Goal: Task Accomplishment & Management: Complete application form

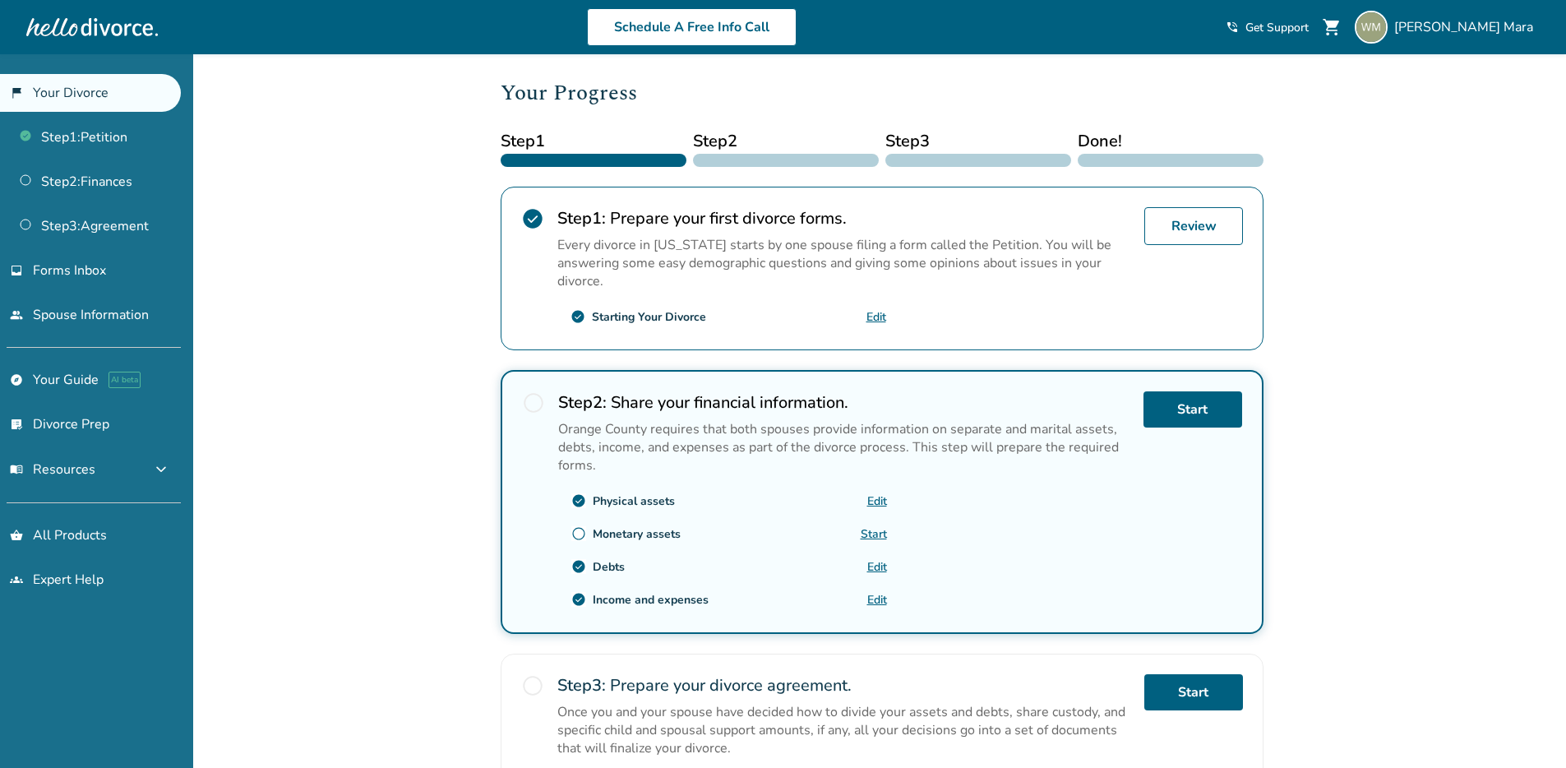
scroll to position [246, 0]
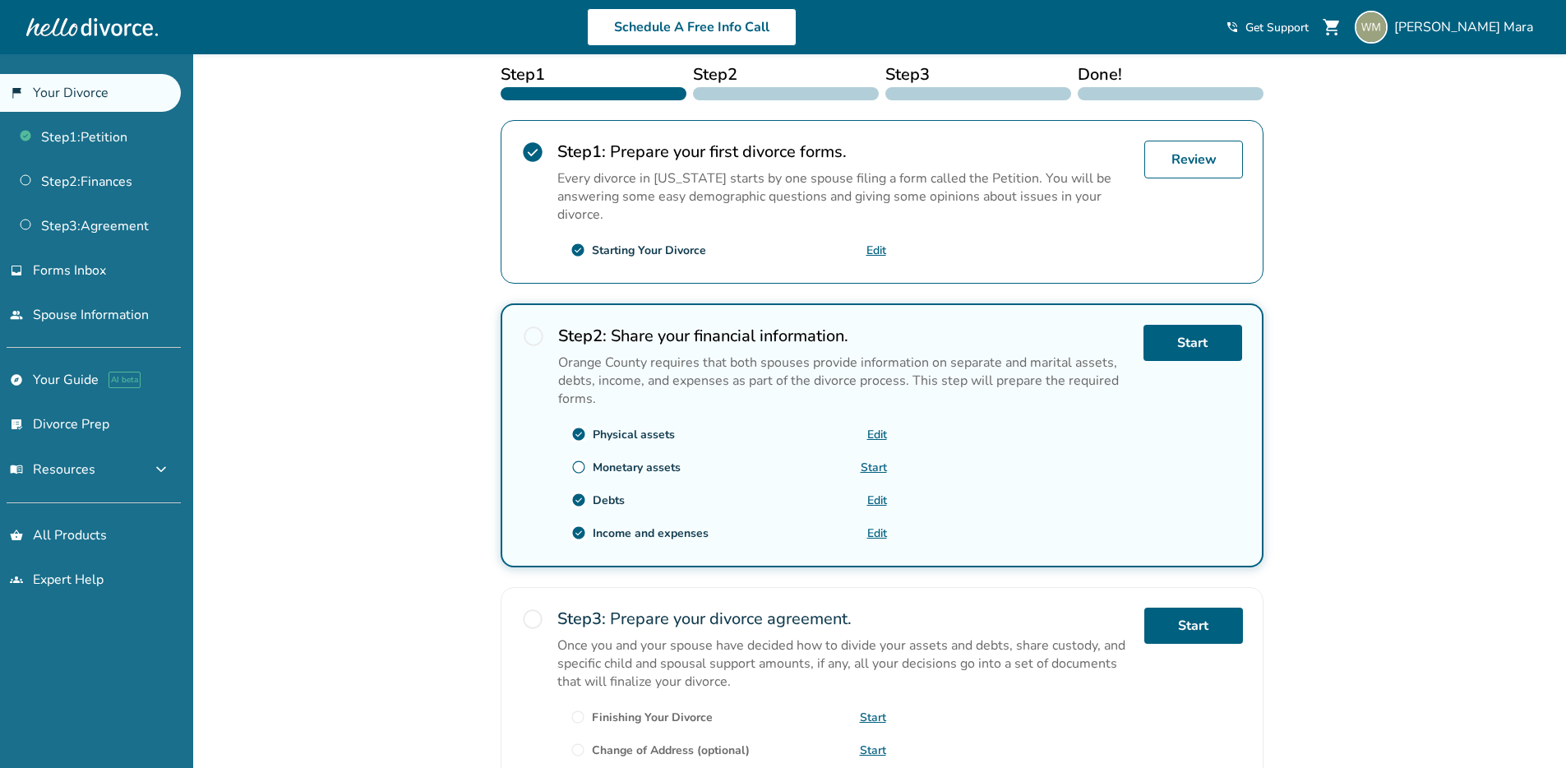
click at [651, 249] on div "Starting Your Divorce" at bounding box center [649, 251] width 114 height 16
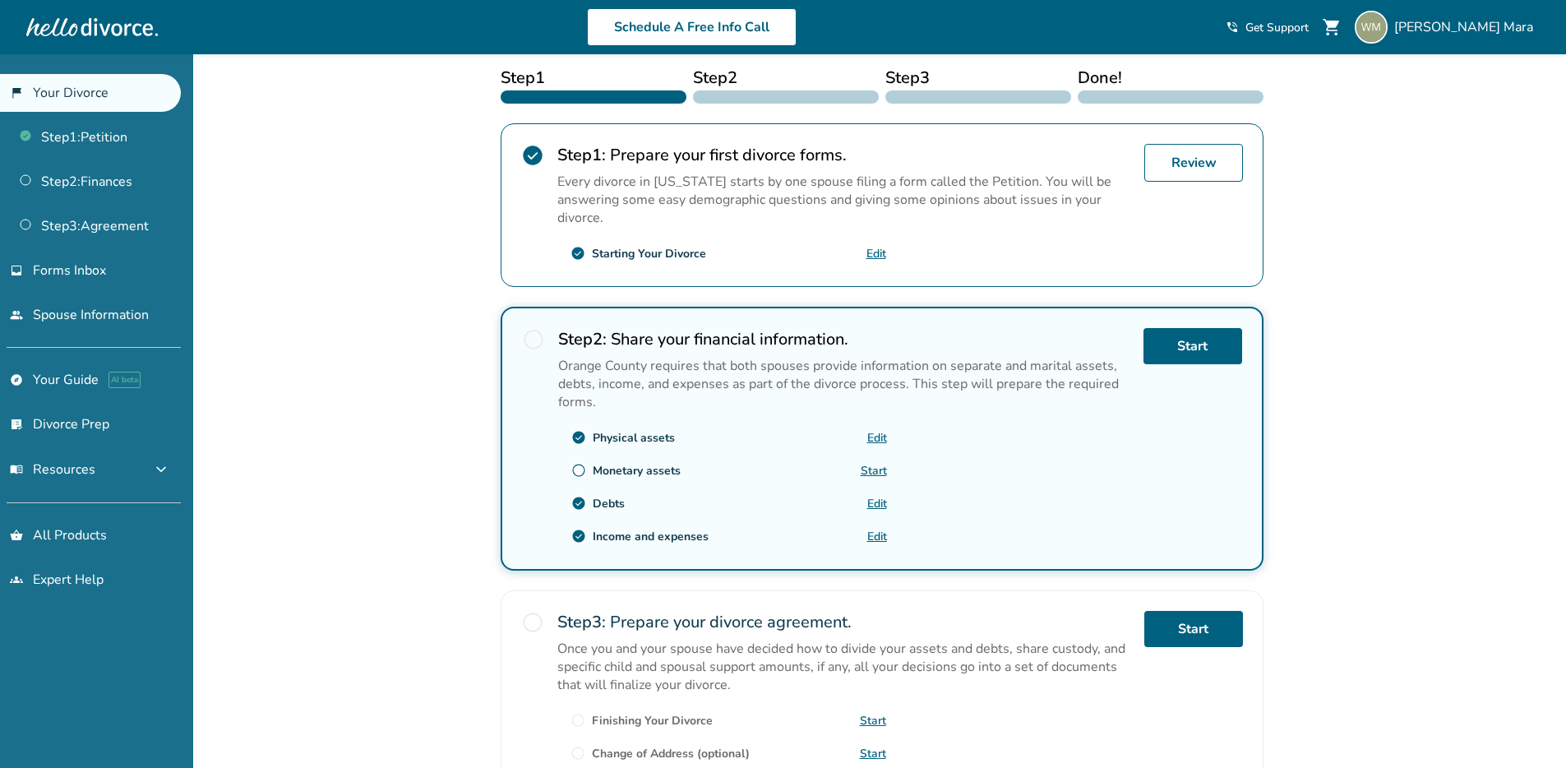
scroll to position [222, 0]
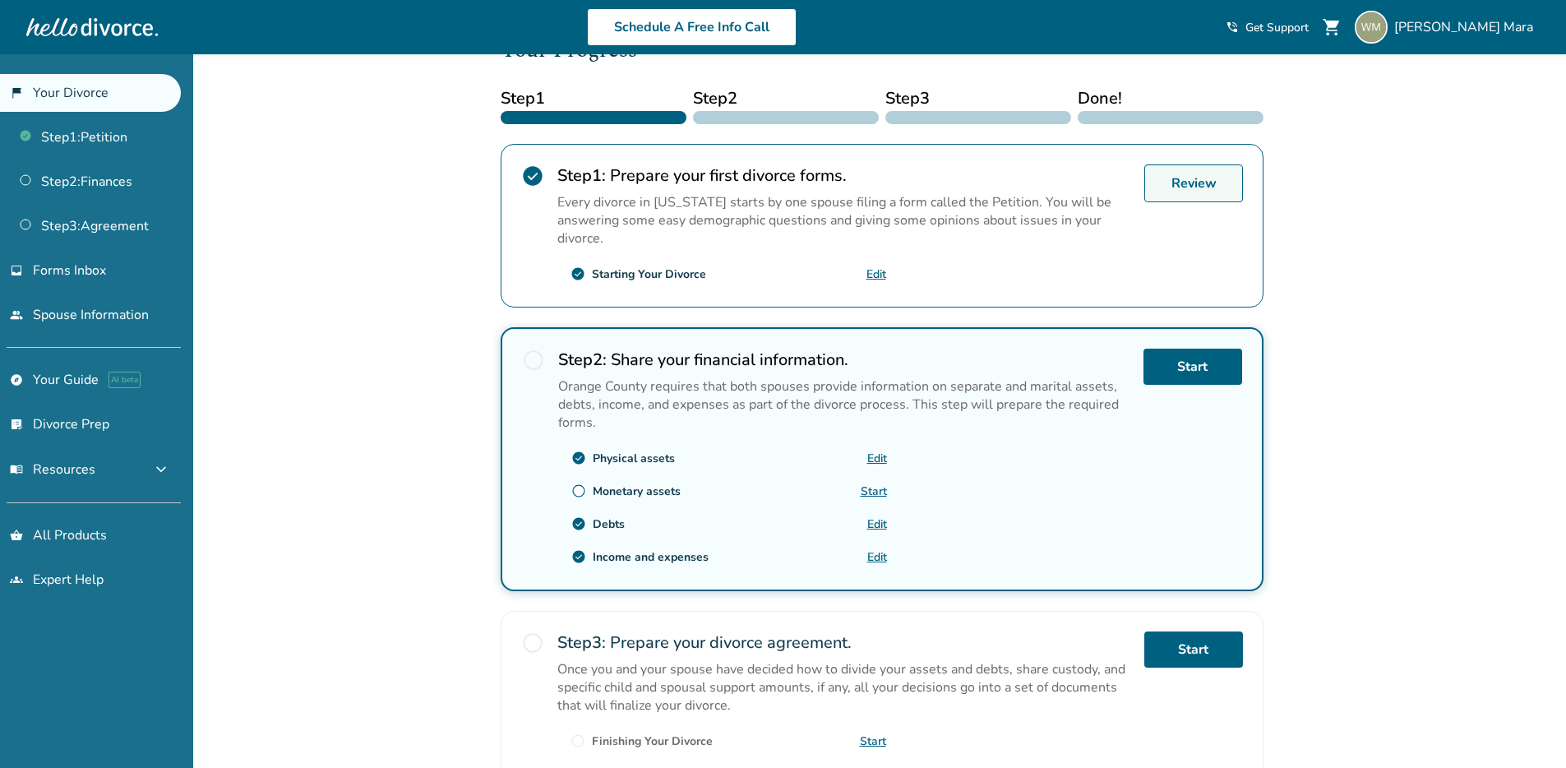
click at [1186, 176] on link "Review" at bounding box center [1193, 183] width 99 height 38
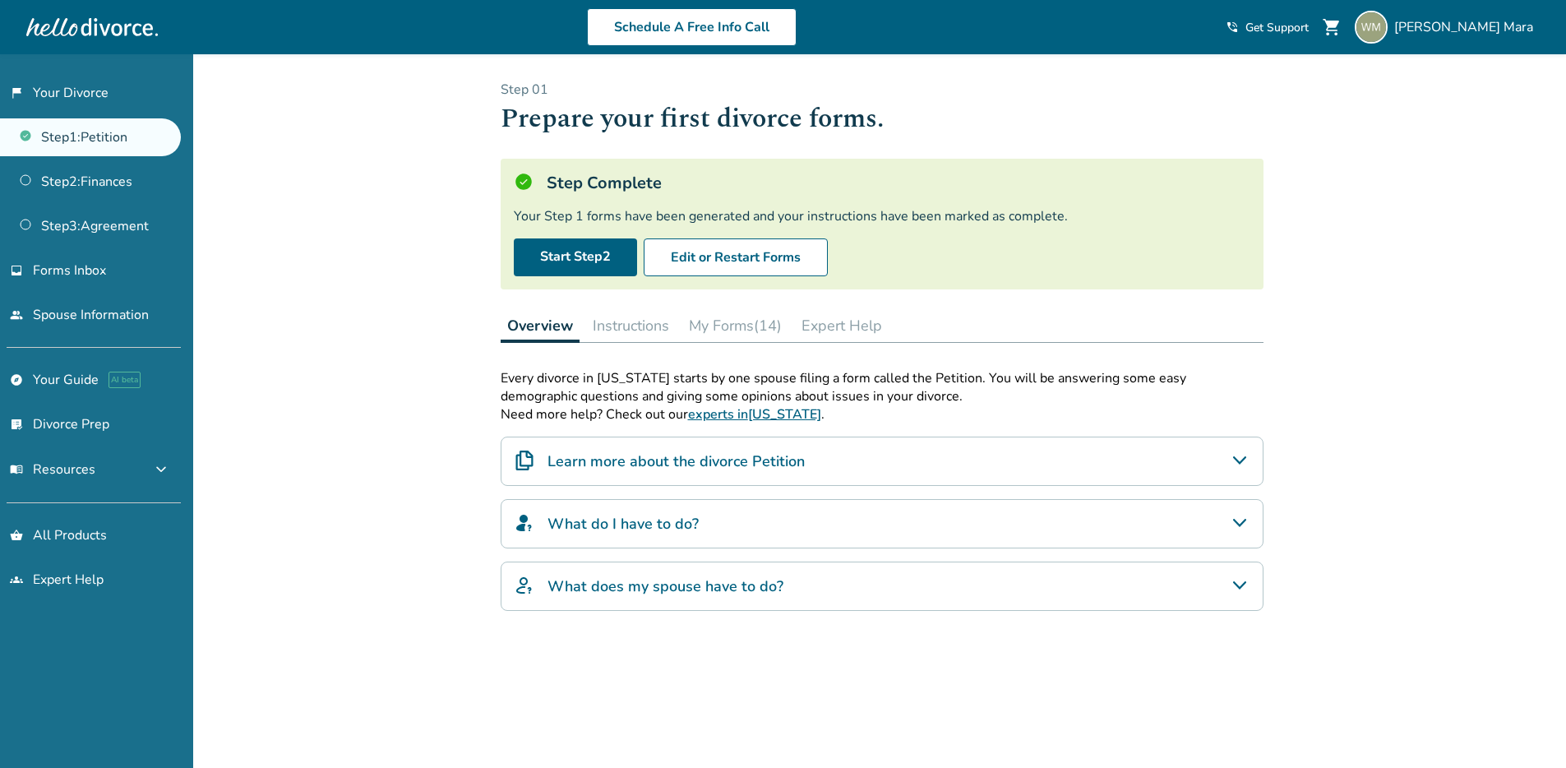
click at [726, 330] on button "My Forms (14)" at bounding box center [735, 325] width 106 height 33
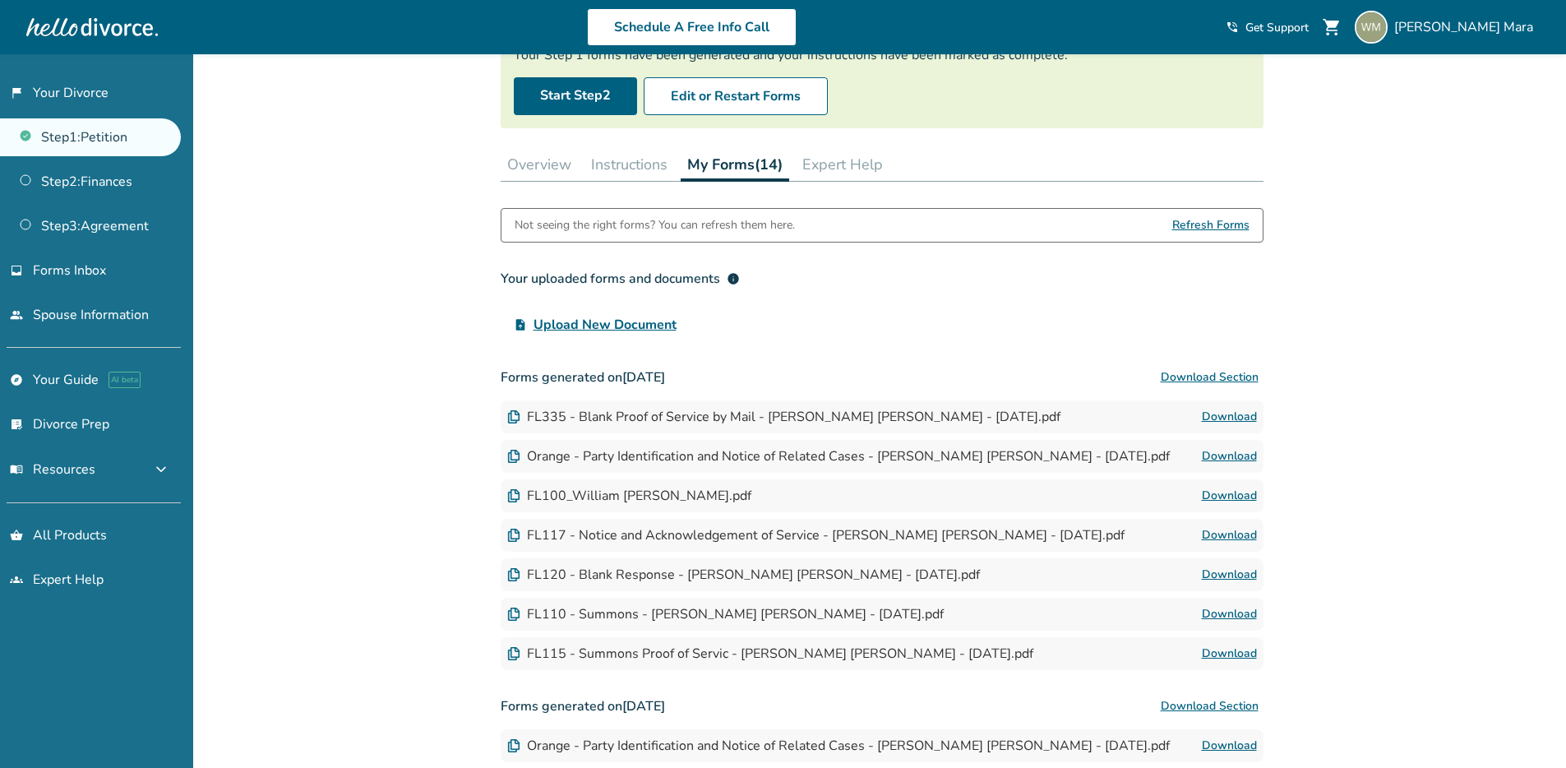
scroll to position [256, 0]
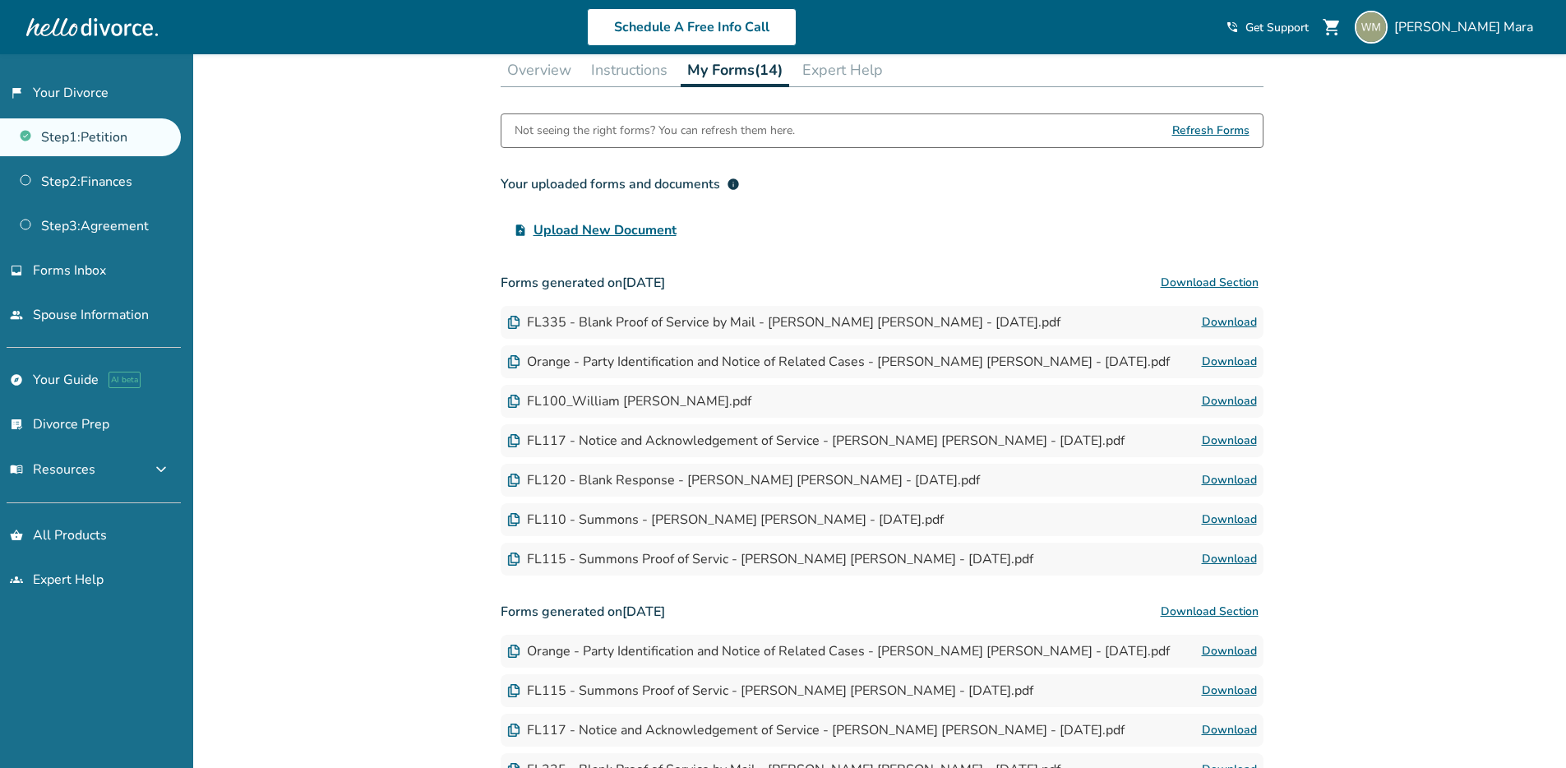
click at [1231, 557] on link "Download" at bounding box center [1229, 559] width 55 height 20
click at [1218, 481] on link "Download" at bounding box center [1229, 480] width 55 height 20
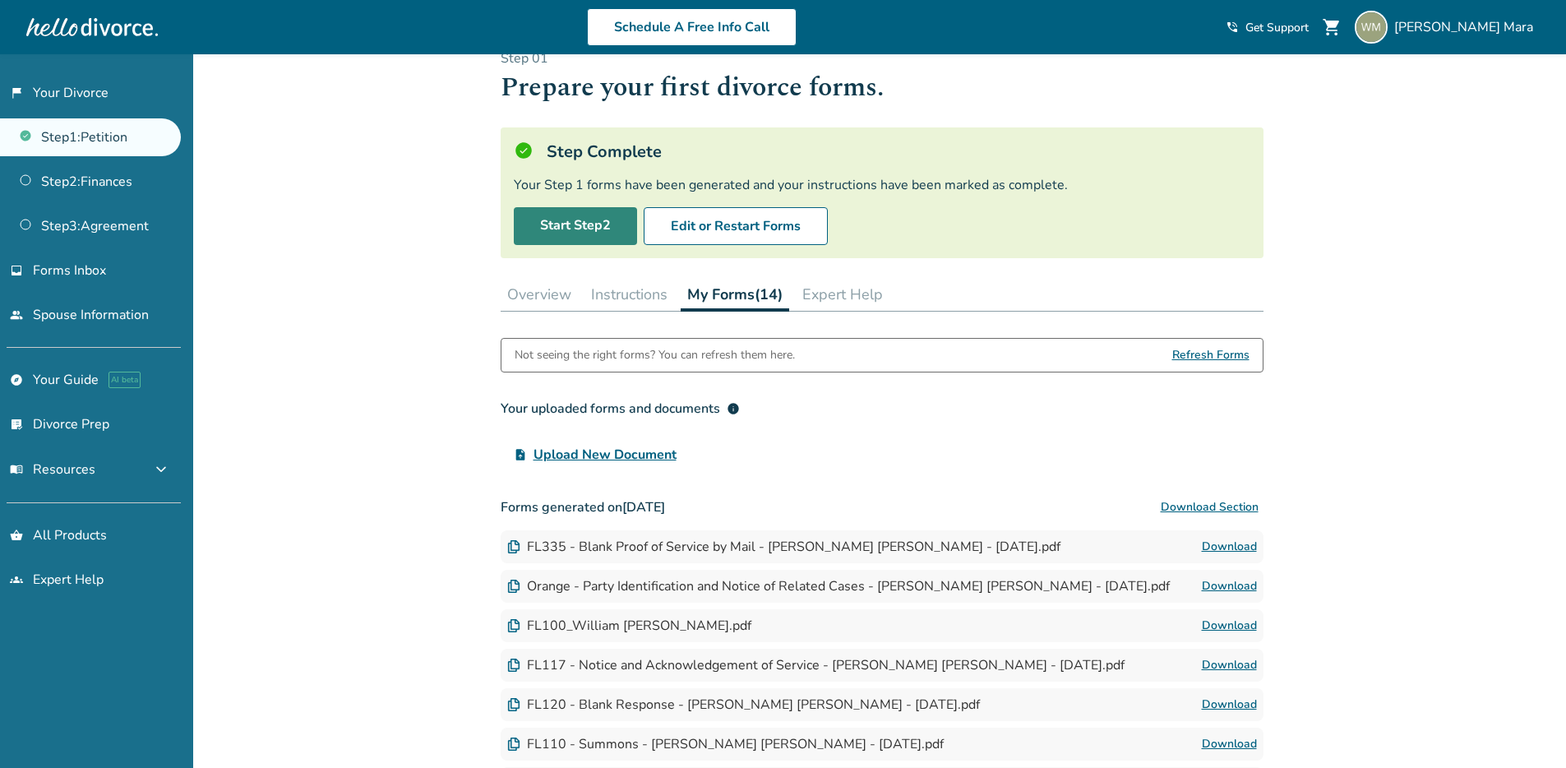
scroll to position [0, 0]
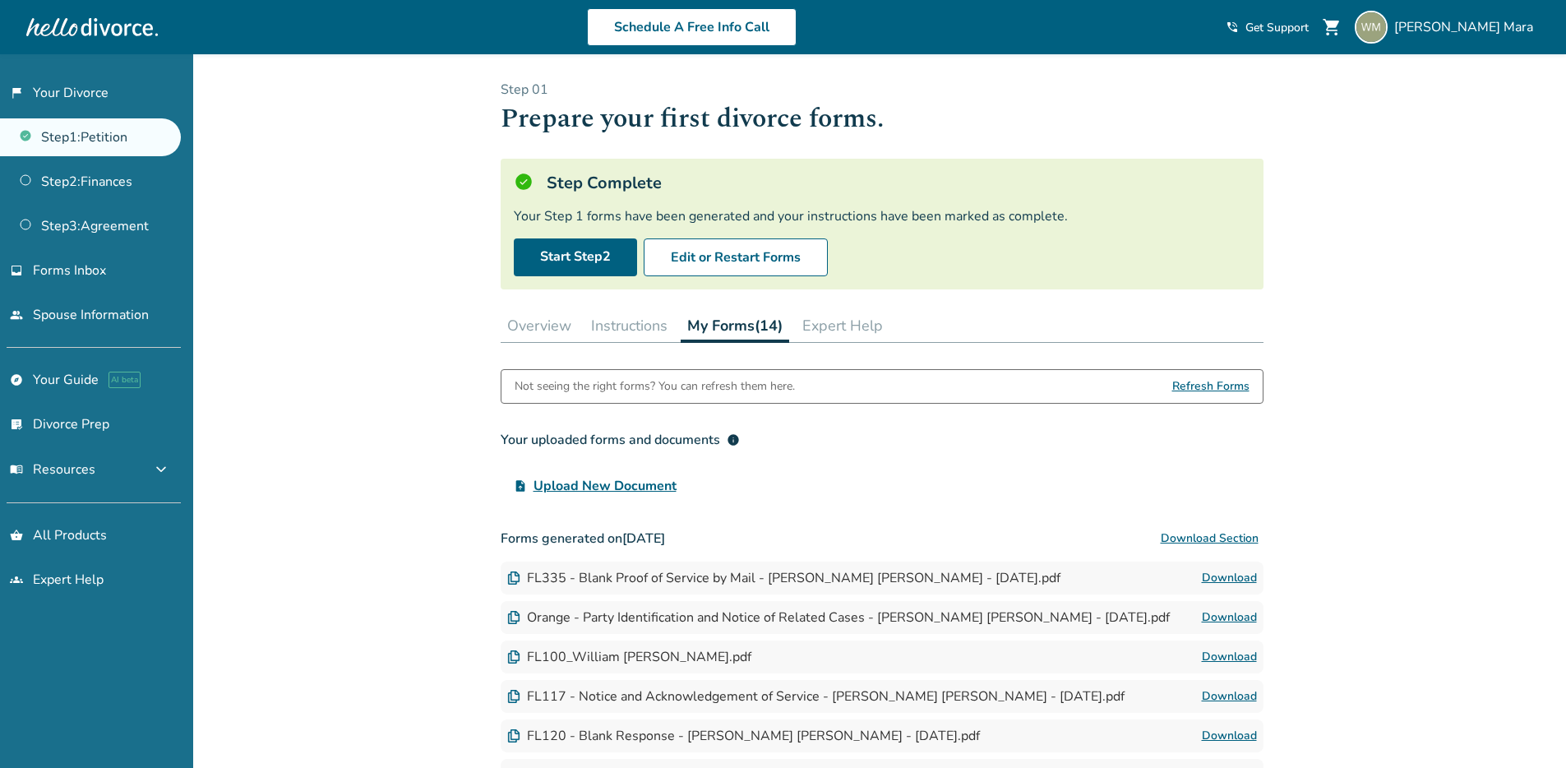
click at [93, 147] on link "Step 1 : Petition" at bounding box center [90, 137] width 181 height 38
click at [45, 183] on link "Step 2 : Finances" at bounding box center [90, 182] width 181 height 38
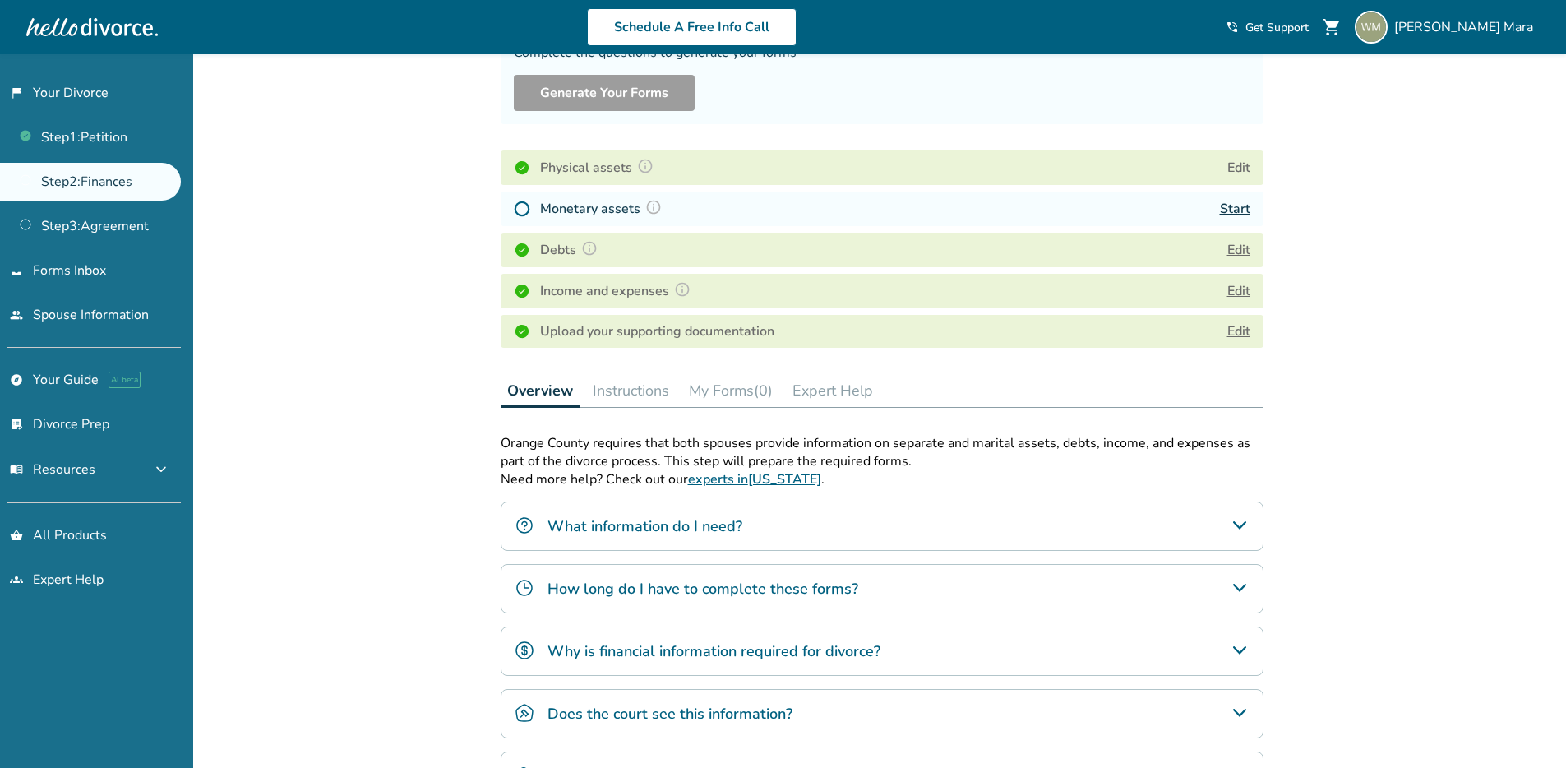
scroll to position [174, 0]
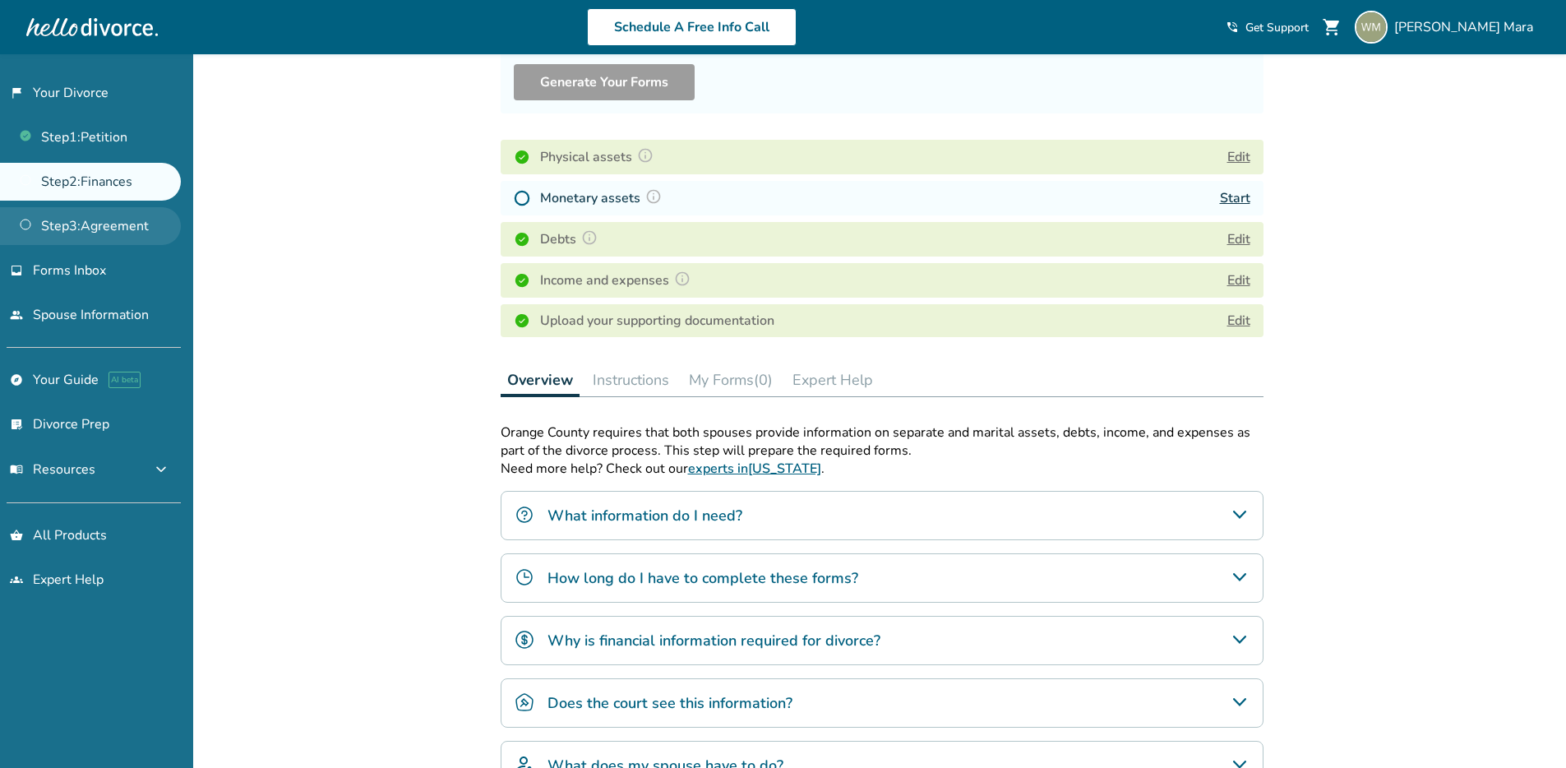
click at [97, 216] on link "Step 3 : Agreement" at bounding box center [90, 226] width 181 height 38
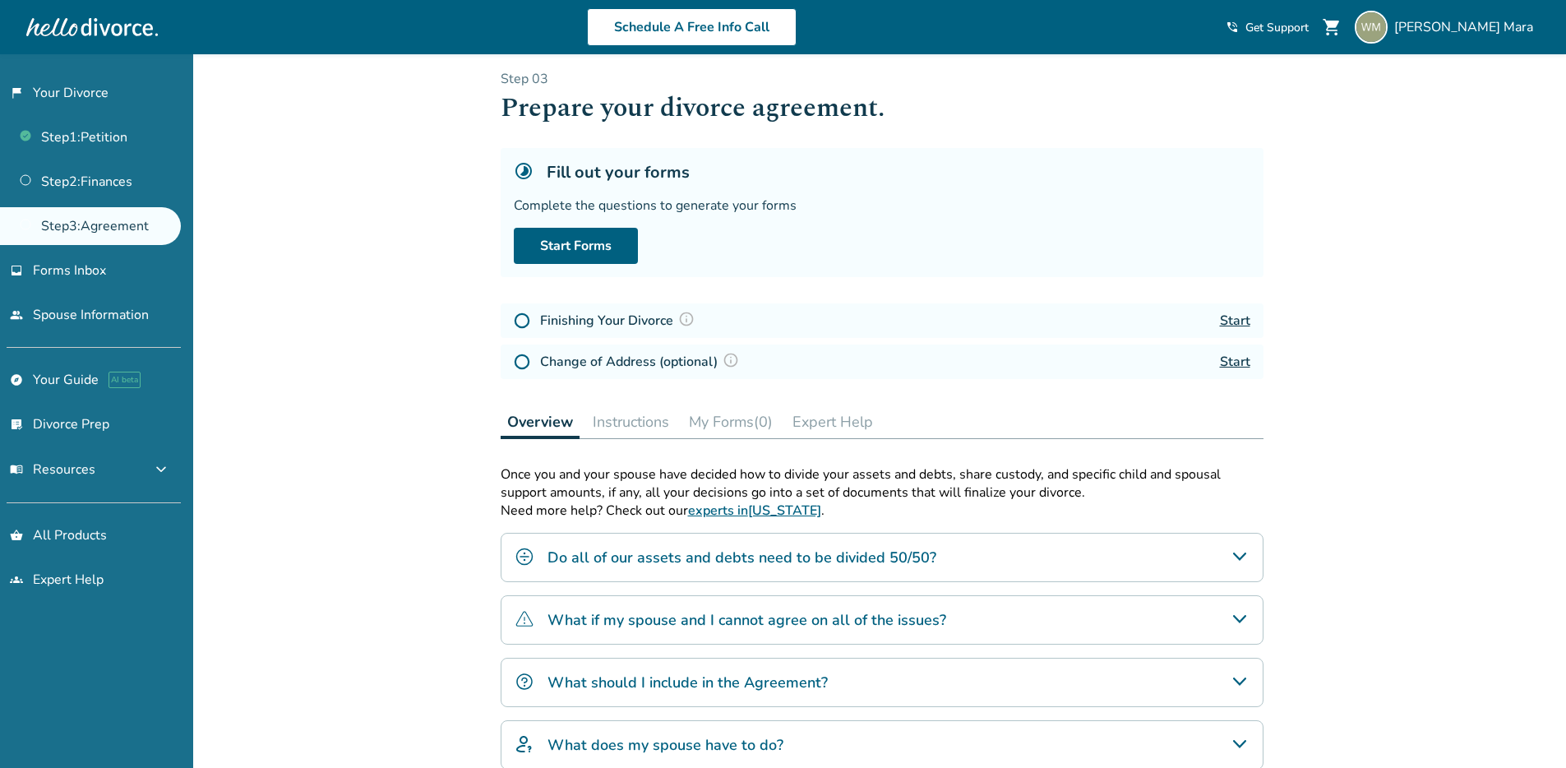
scroll to position [106, 0]
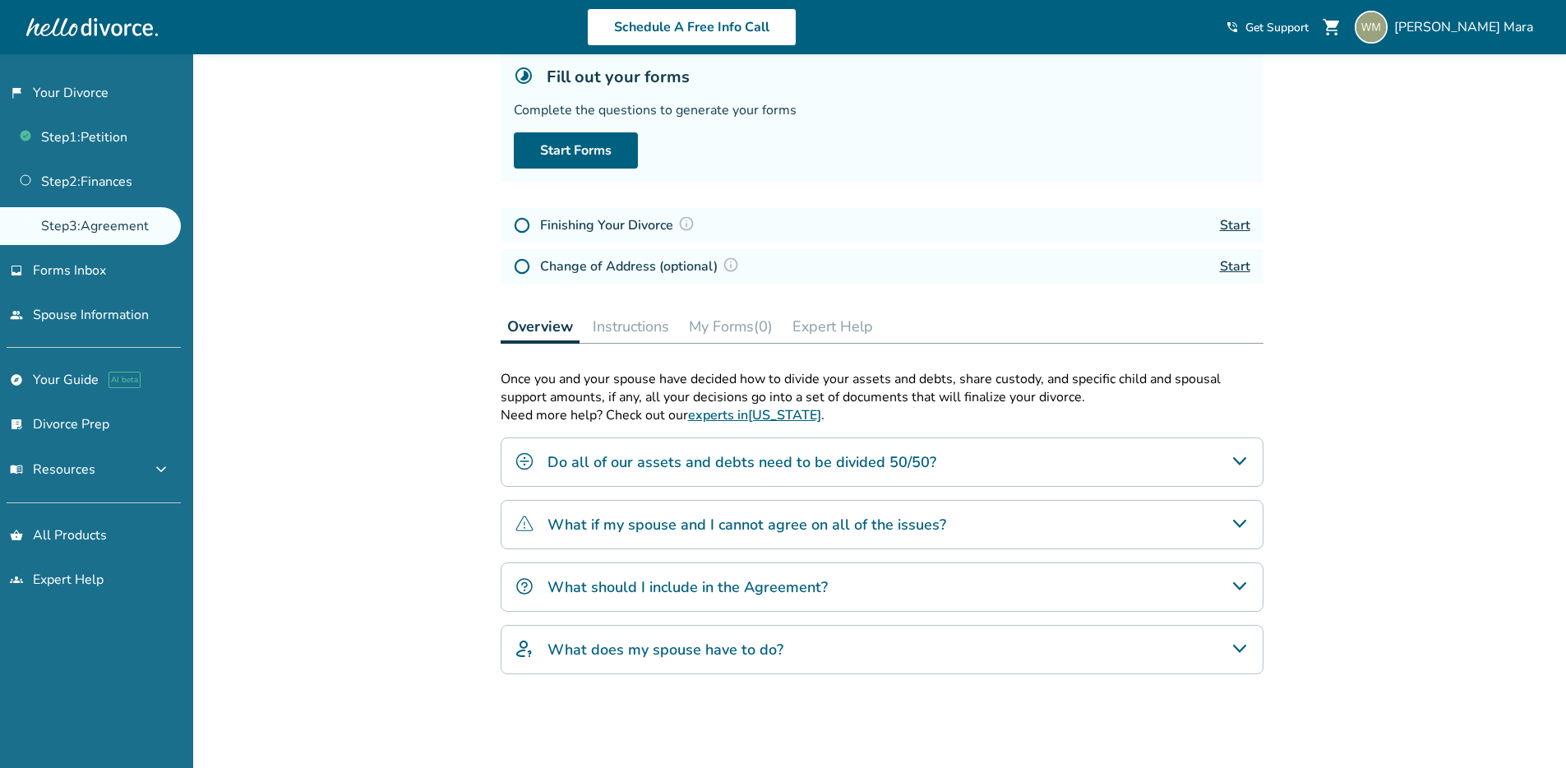
click at [636, 469] on h4 "Do all of our assets and debts need to be divided 50/50?" at bounding box center [742, 461] width 389 height 21
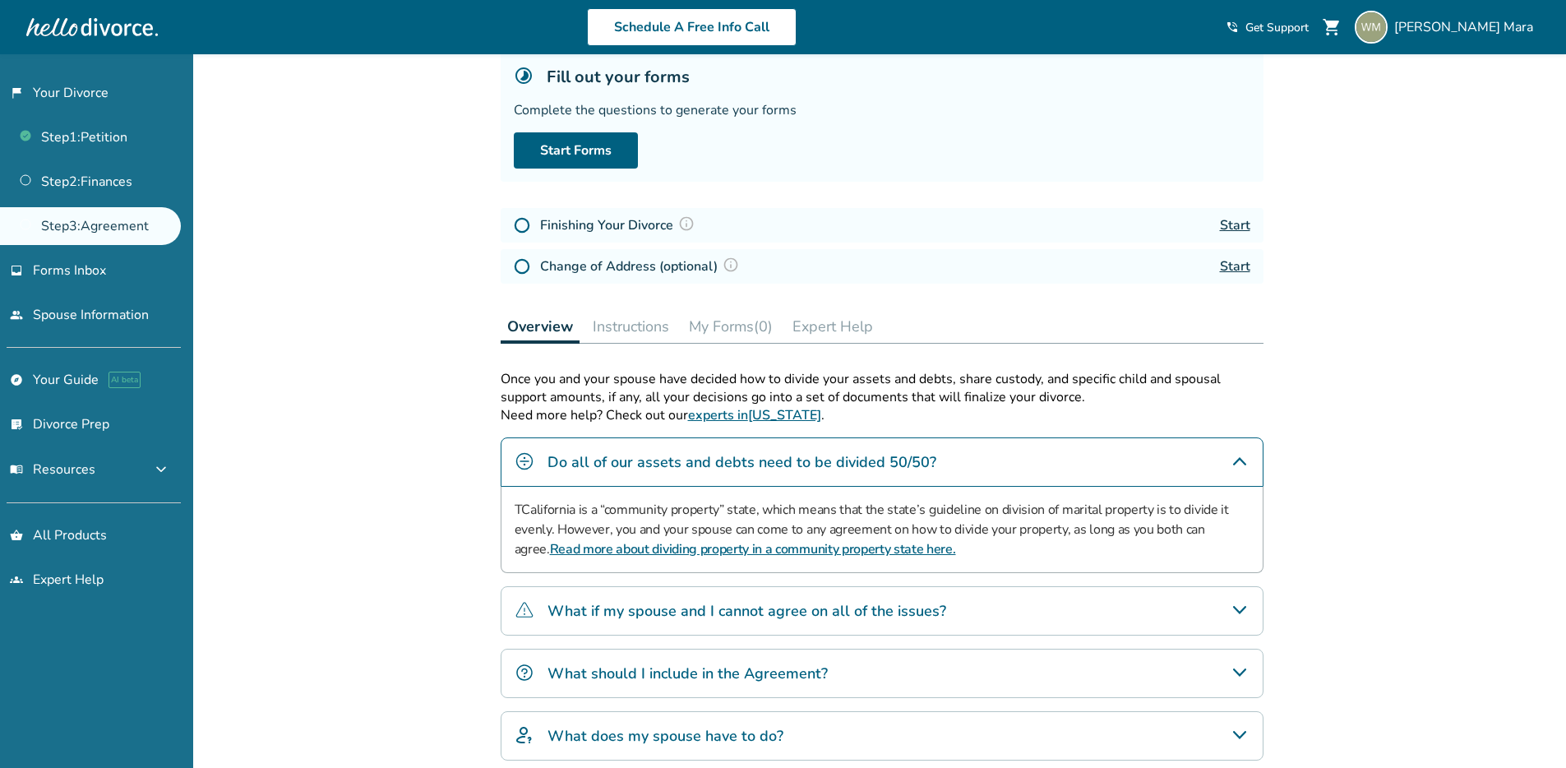
click at [571, 457] on h4 "Do all of our assets and debts need to be divided 50/50?" at bounding box center [742, 461] width 389 height 21
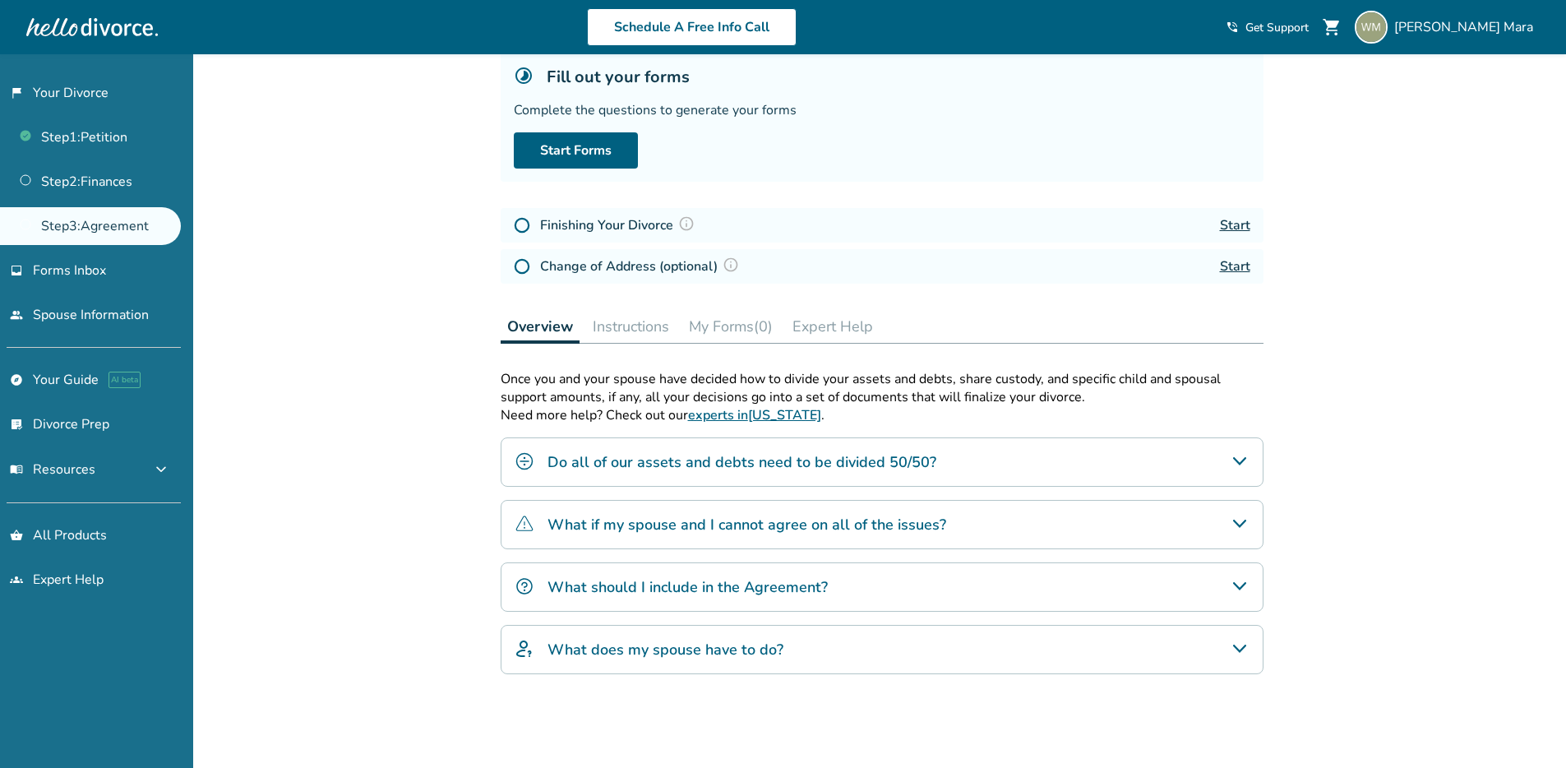
click at [563, 516] on h4 "What if my spouse and I cannot agree on all of the issues?" at bounding box center [747, 524] width 399 height 21
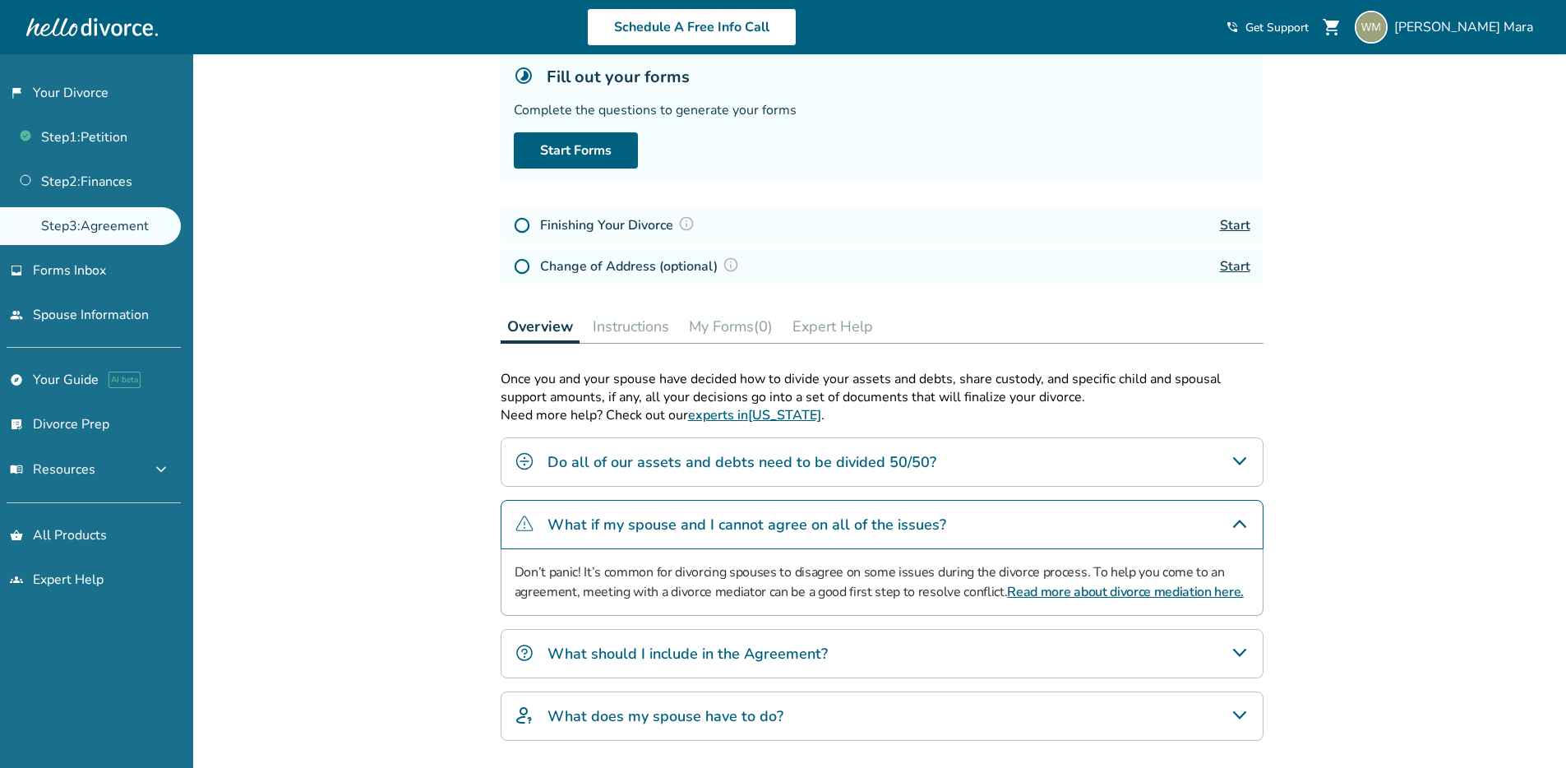
click at [585, 515] on h4 "What if my spouse and I cannot agree on all of the issues?" at bounding box center [747, 524] width 399 height 21
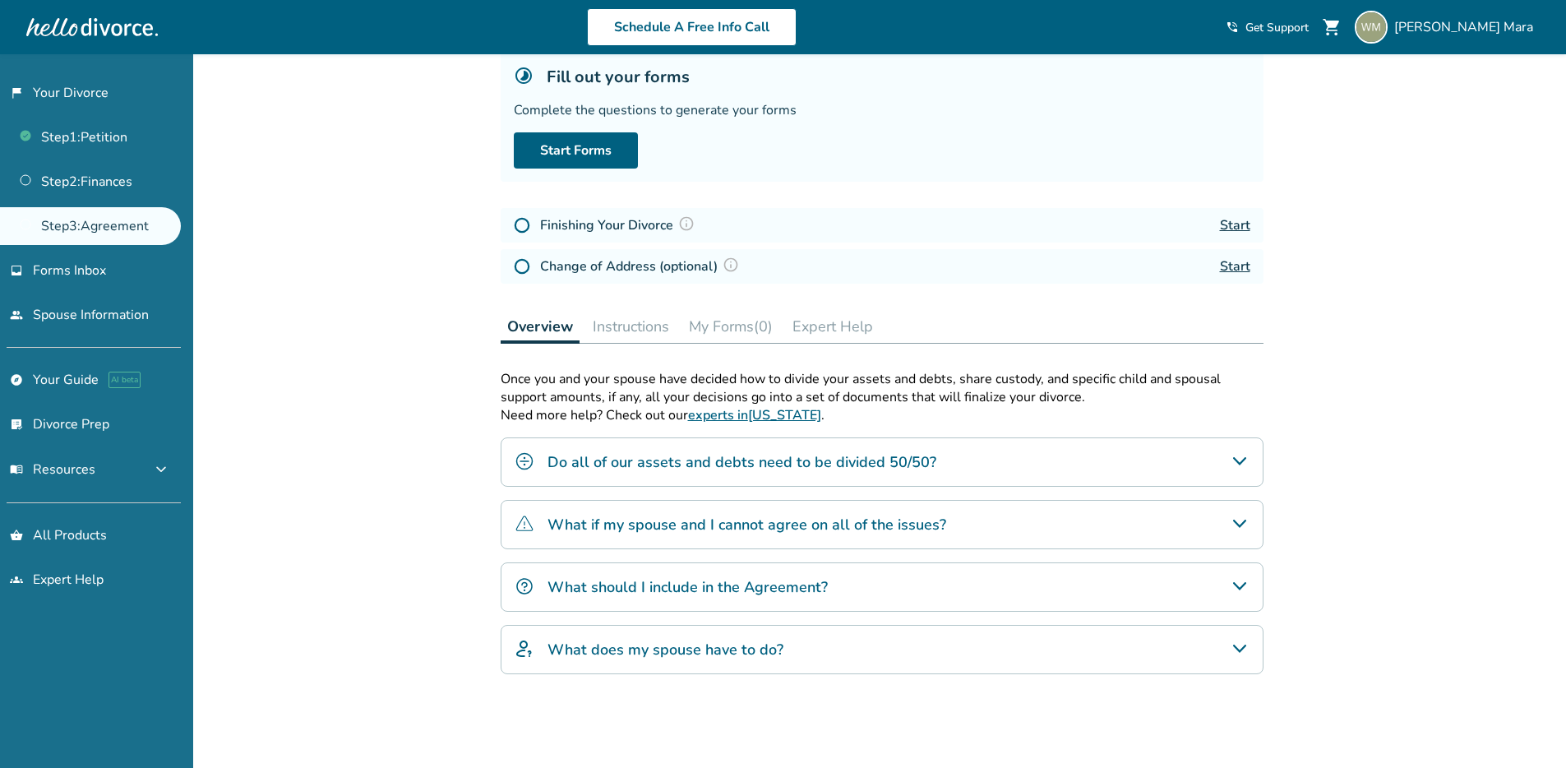
click at [539, 567] on div "What should I include in the Agreement?" at bounding box center [882, 586] width 763 height 49
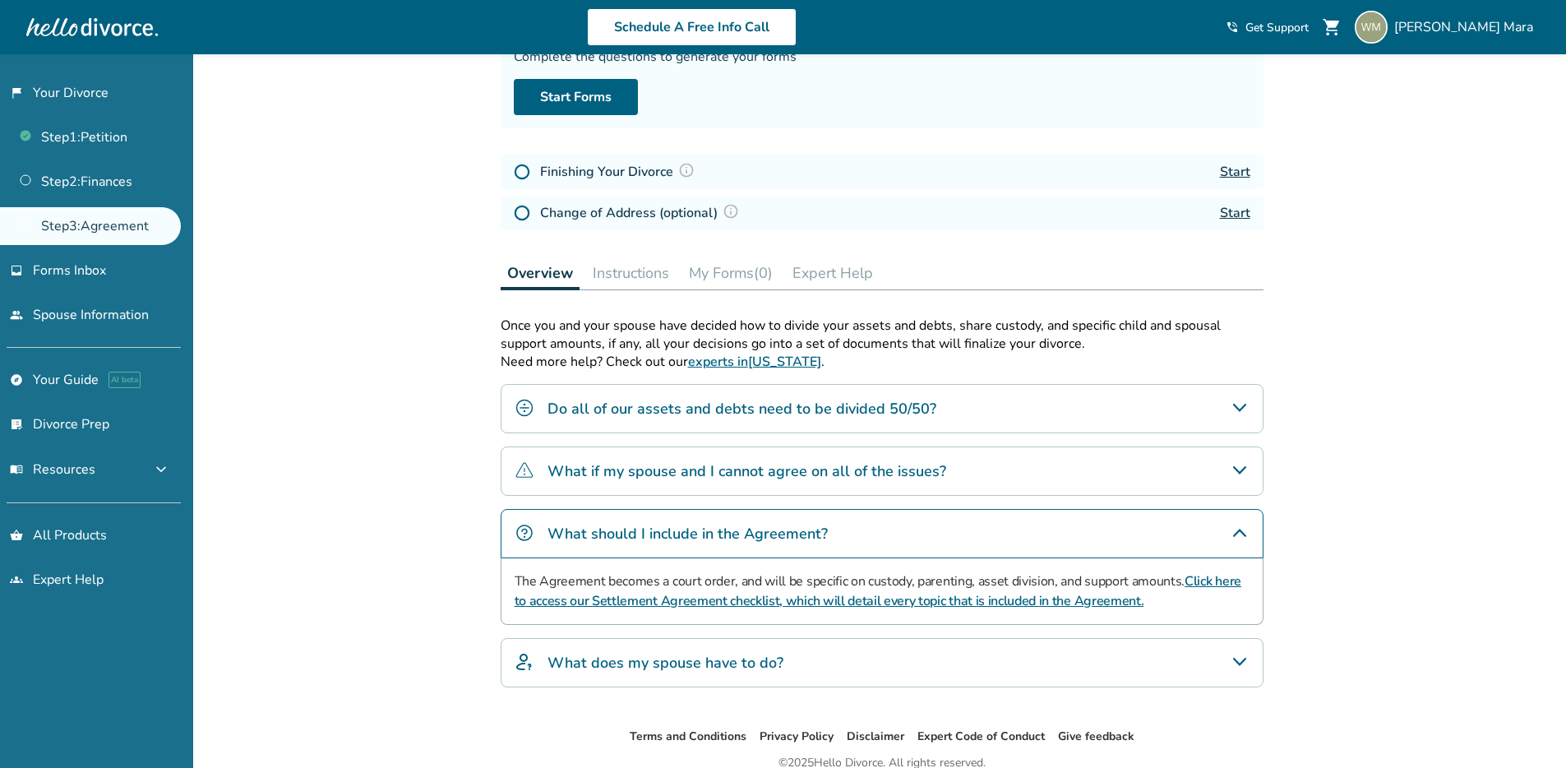
scroll to position [172, 0]
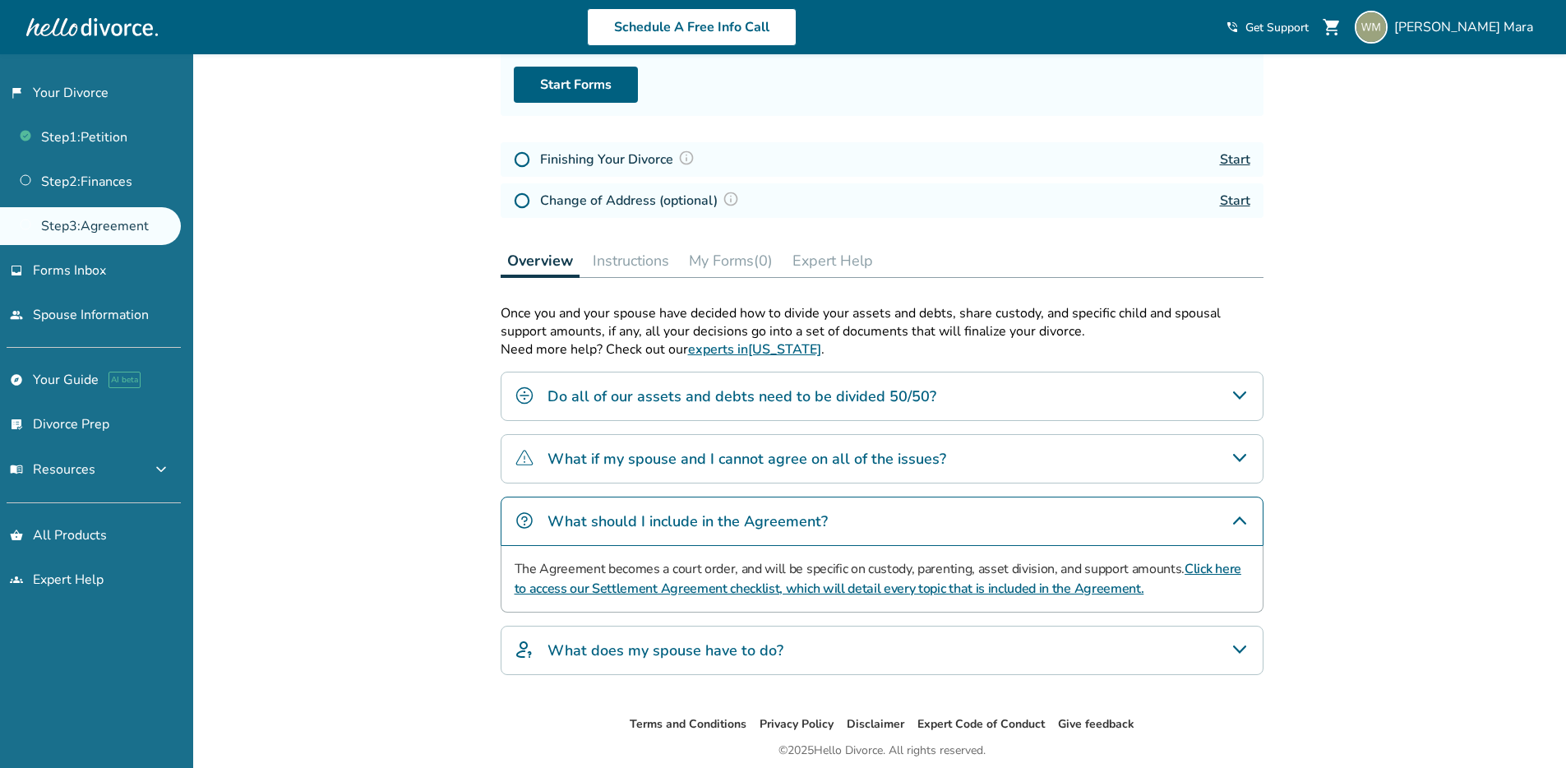
click at [608, 633] on div "What does my spouse have to do?" at bounding box center [882, 650] width 763 height 49
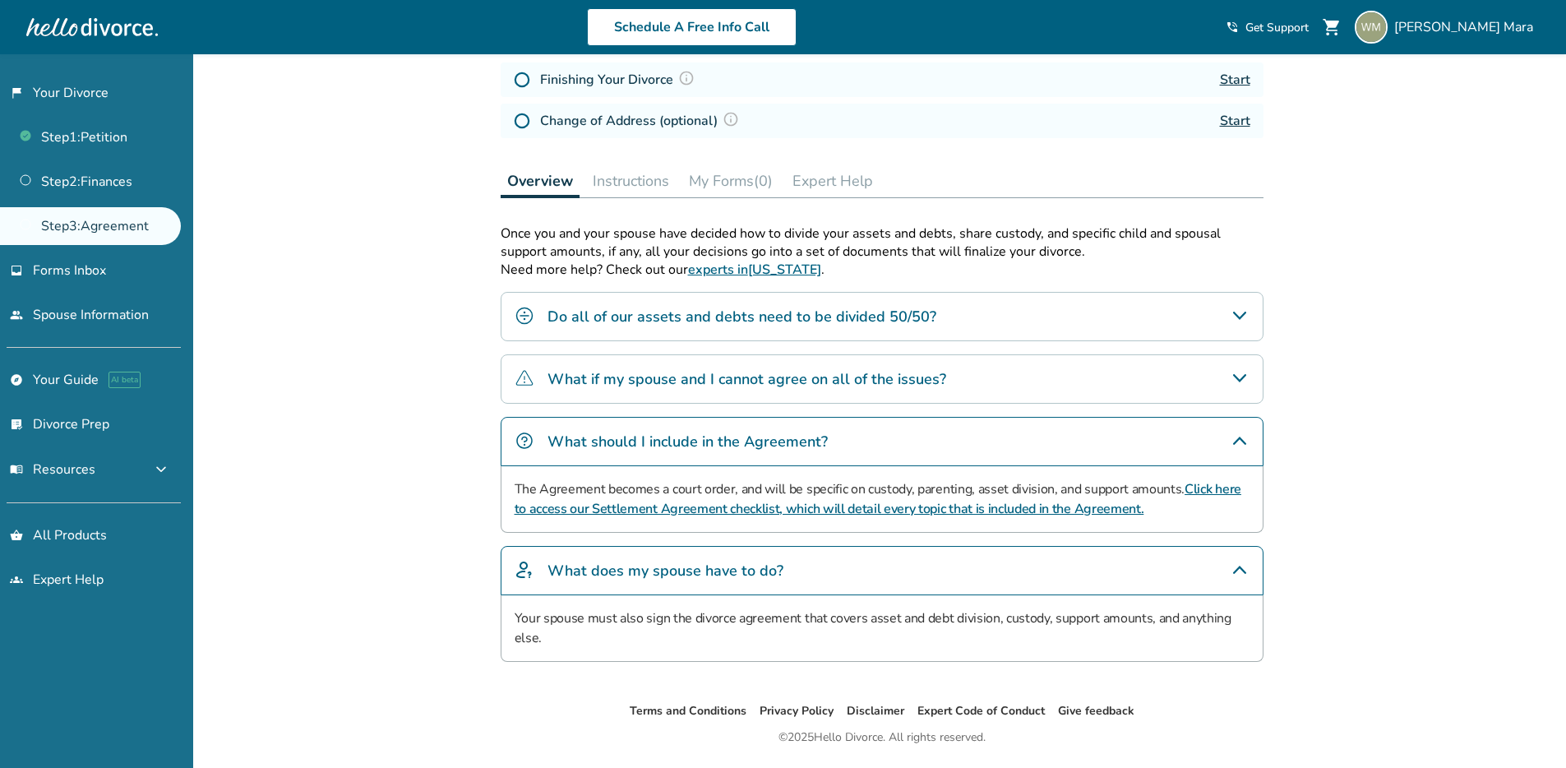
scroll to position [300, 0]
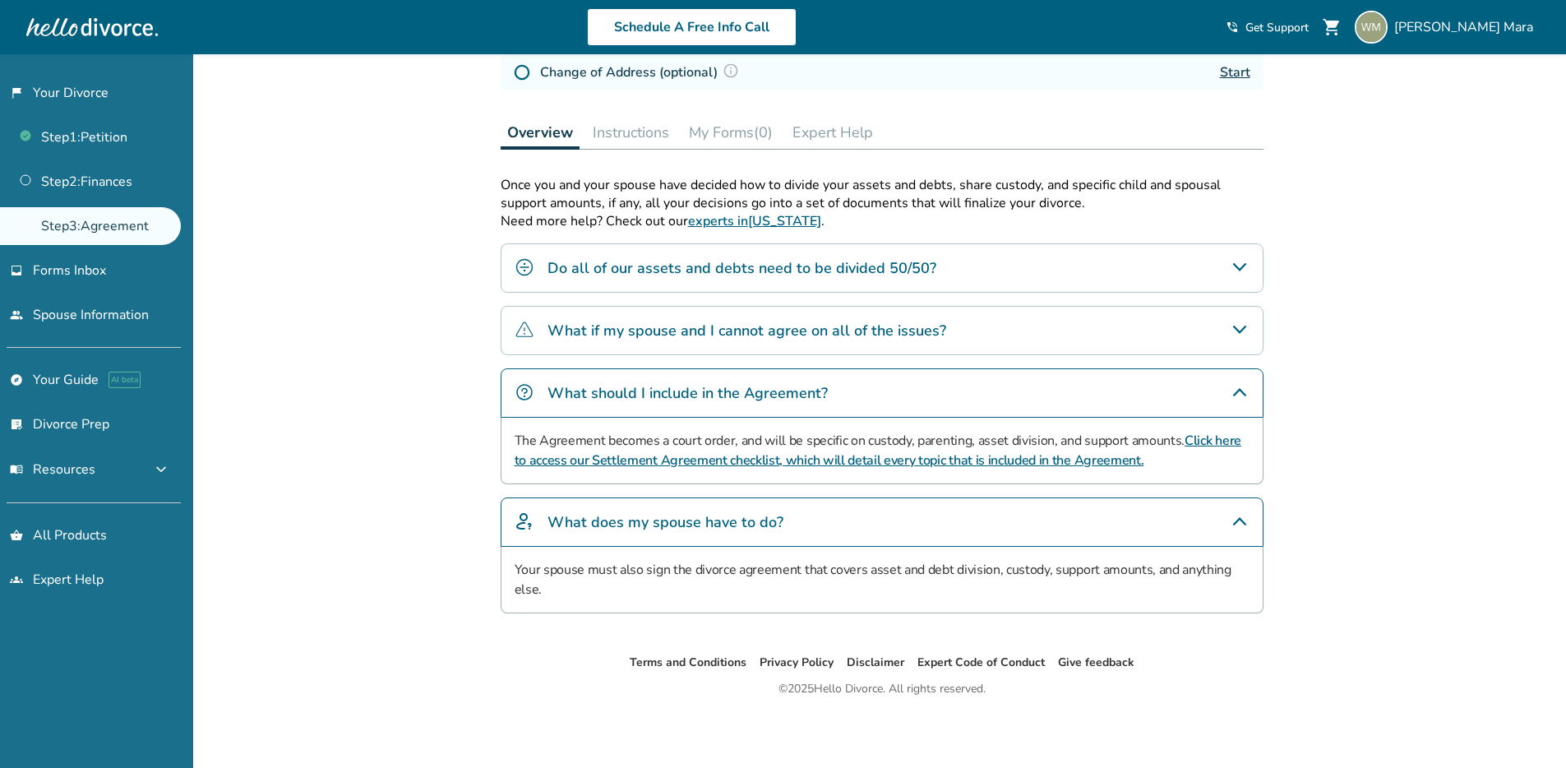
click at [611, 123] on button "Instructions" at bounding box center [631, 132] width 90 height 33
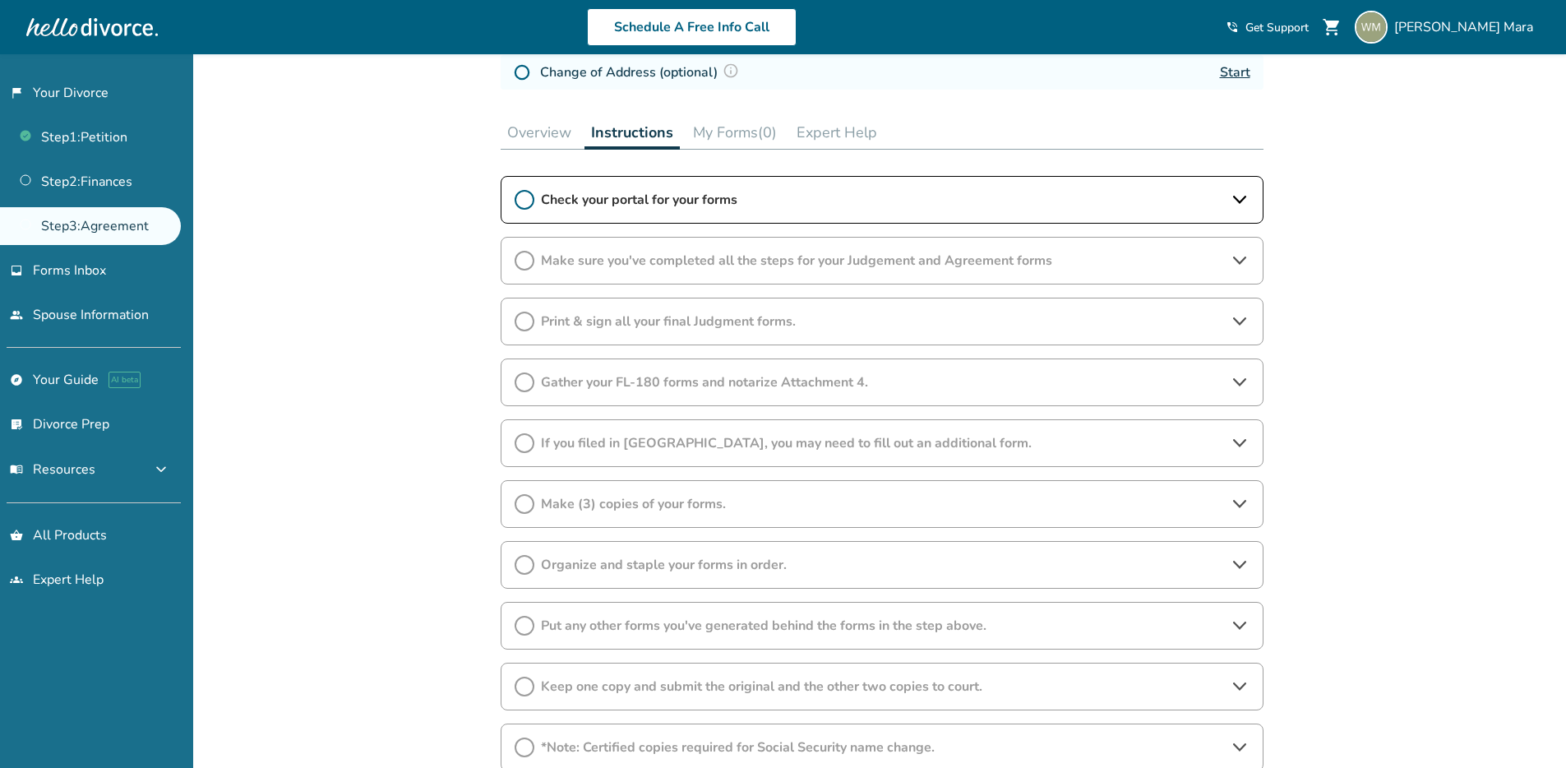
click at [776, 136] on button "My Forms (0)" at bounding box center [735, 132] width 97 height 33
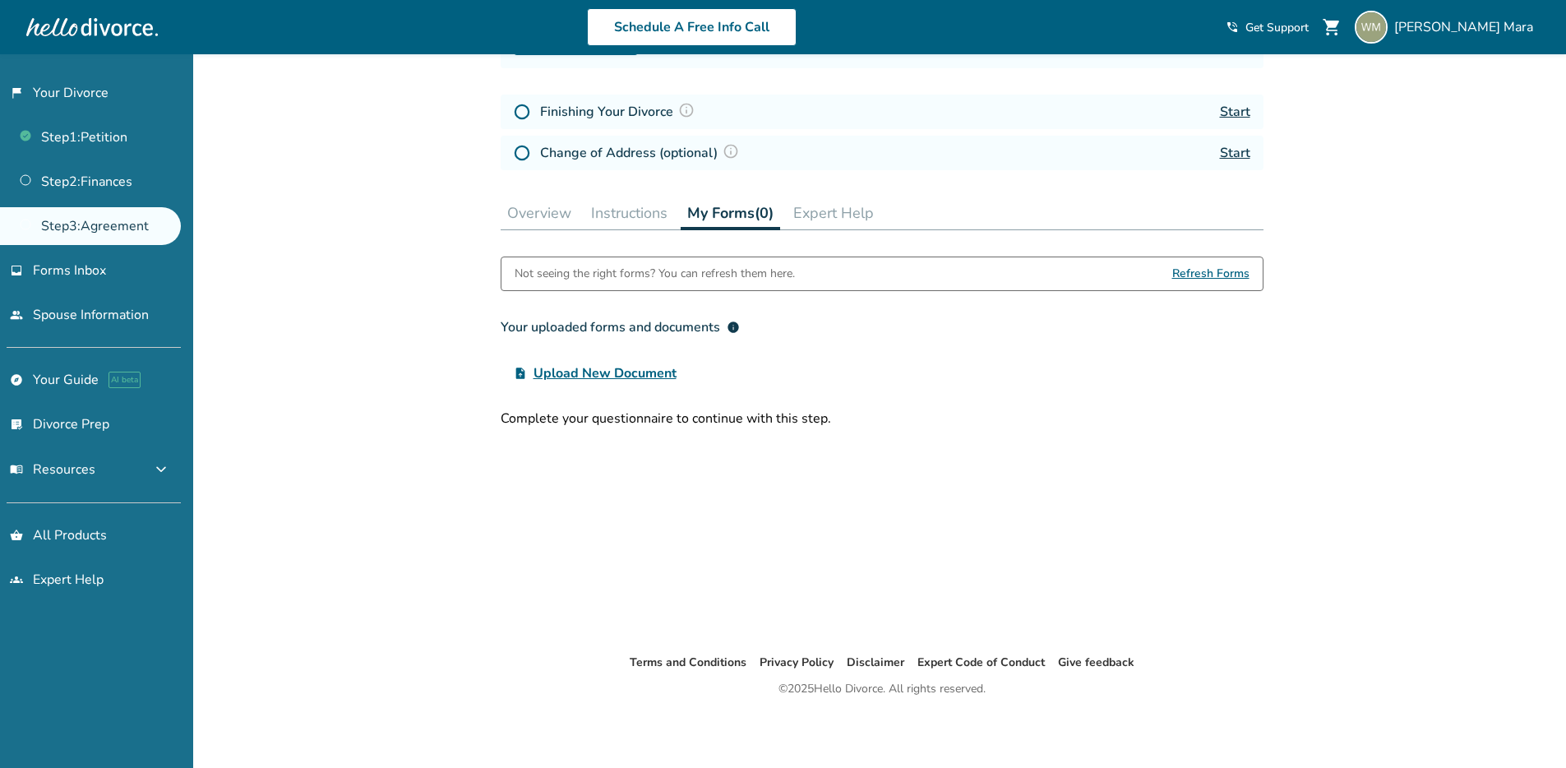
click at [550, 208] on button "Overview" at bounding box center [539, 212] width 77 height 33
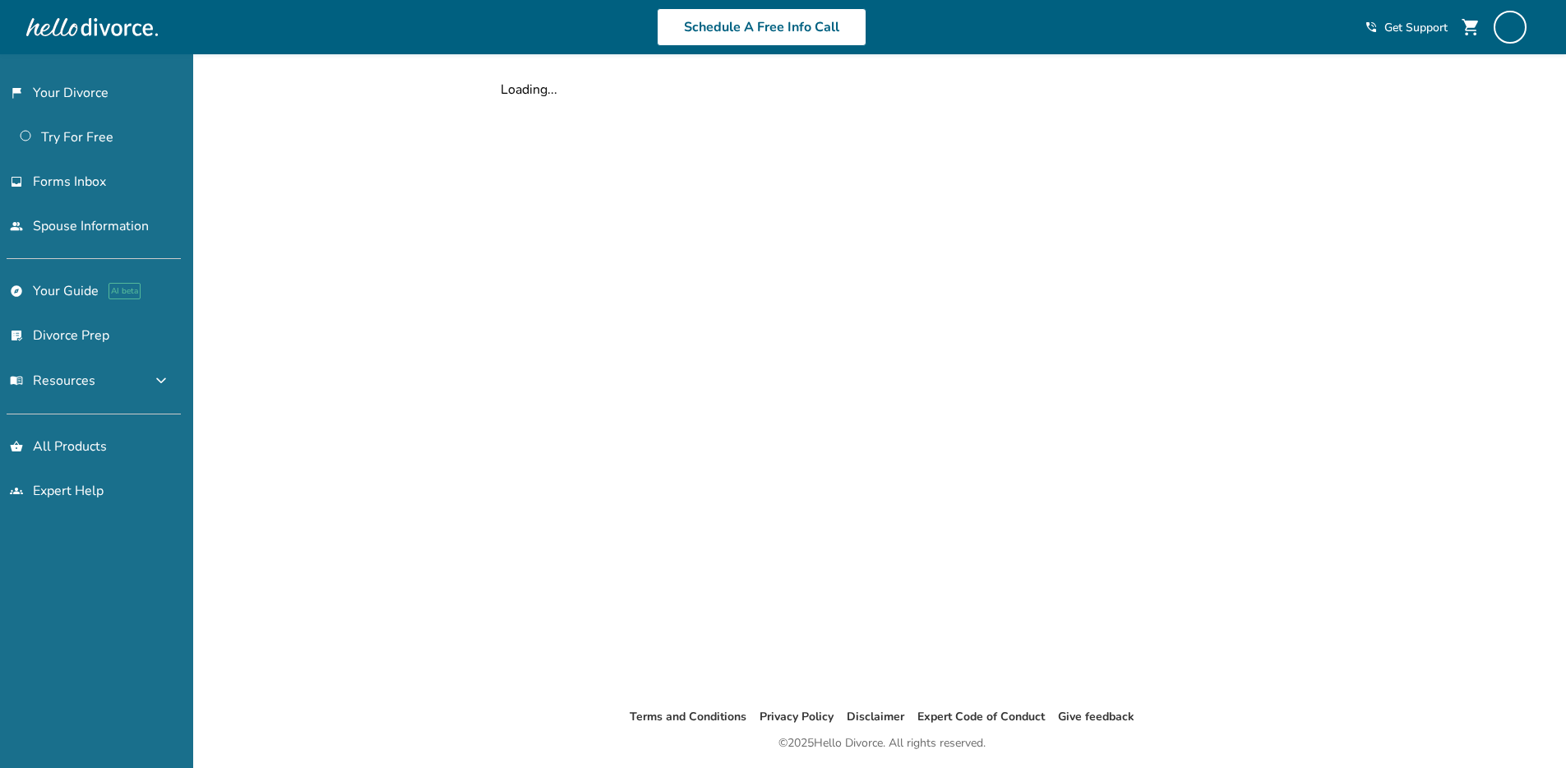
scroll to position [220, 0]
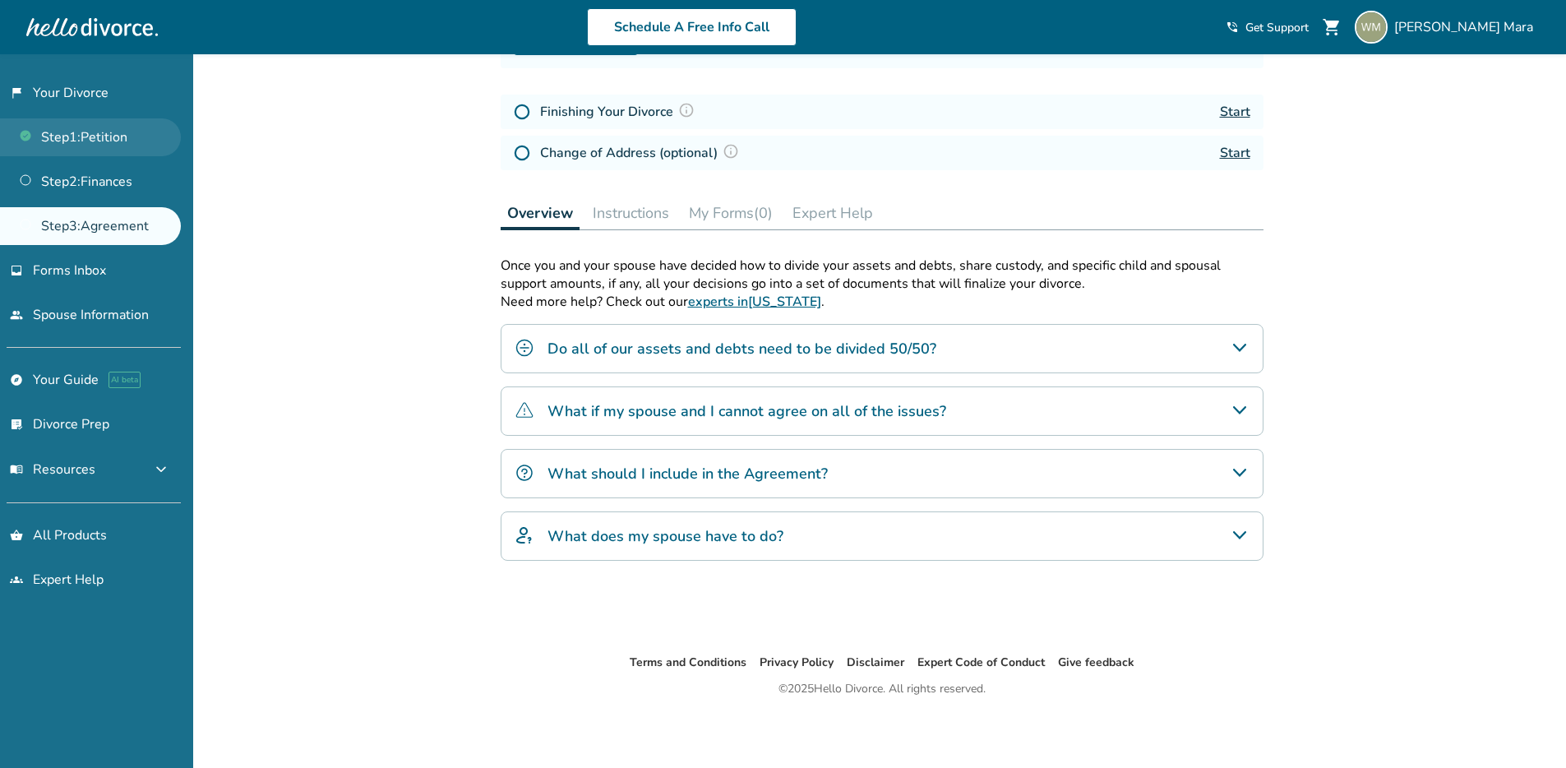
click at [44, 136] on link "Step 1 : Petition" at bounding box center [90, 137] width 181 height 38
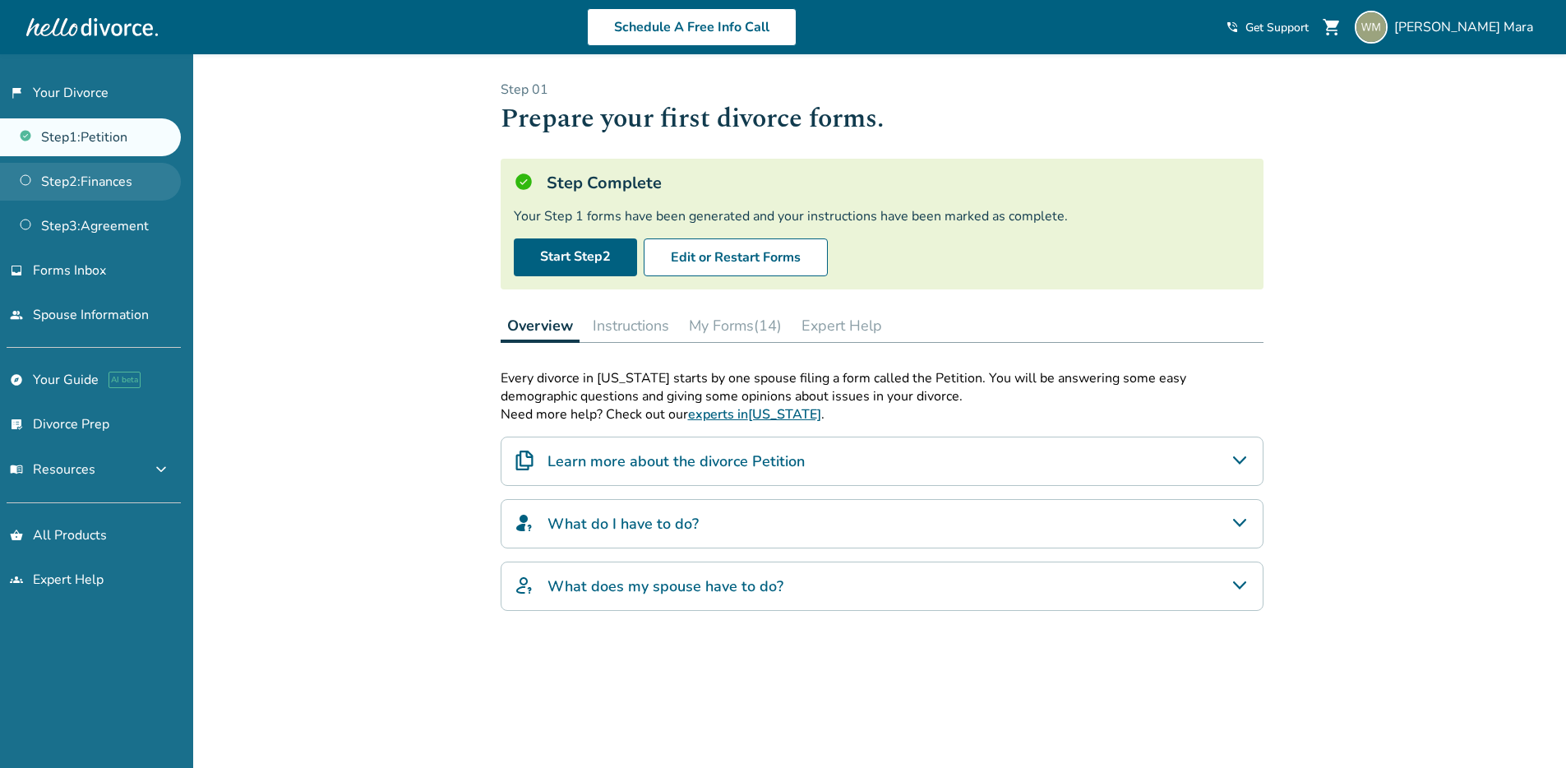
click at [92, 190] on link "Step 2 : Finances" at bounding box center [90, 182] width 181 height 38
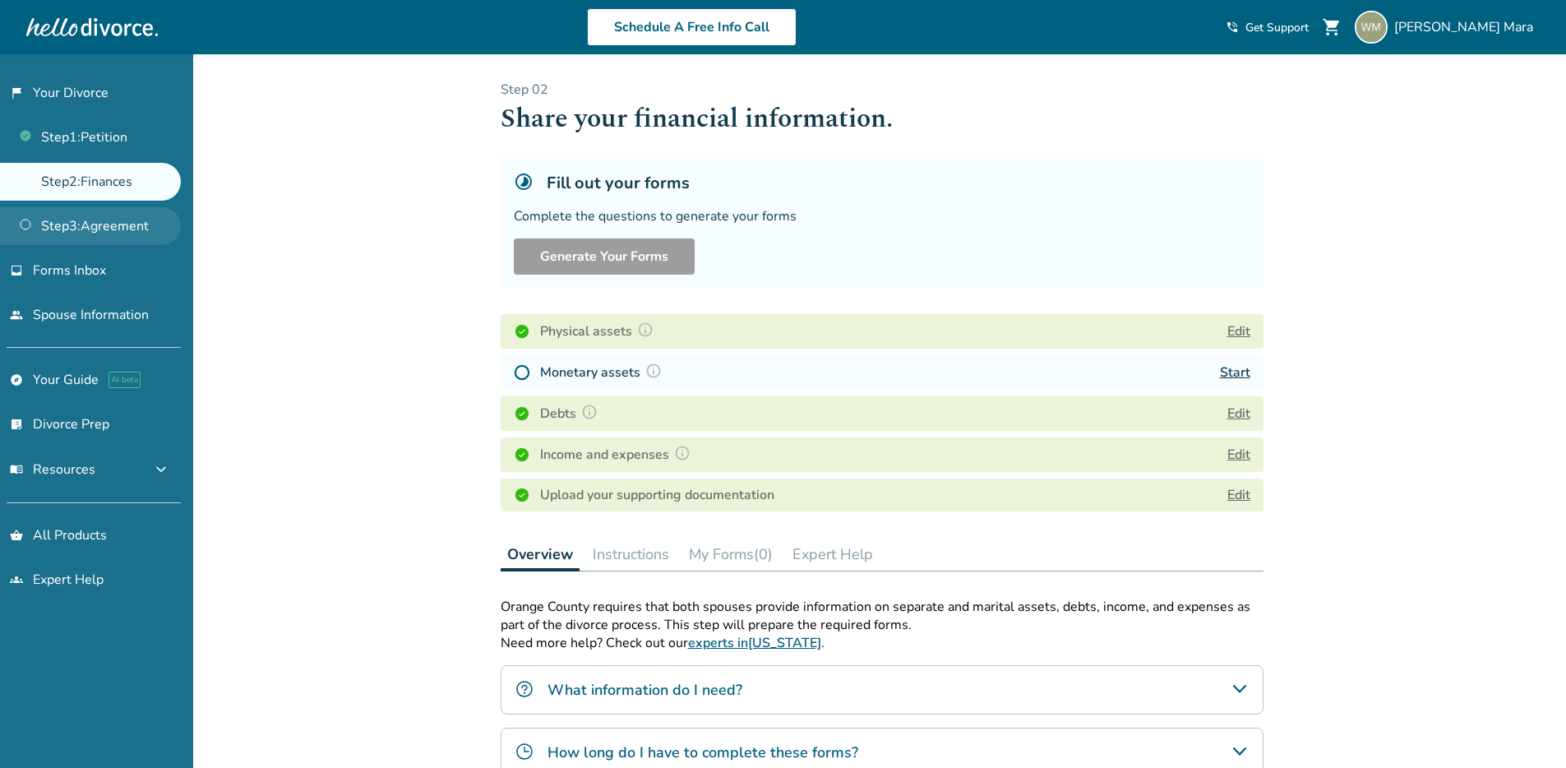
click at [78, 239] on link "Step 3 : Agreement" at bounding box center [90, 226] width 181 height 38
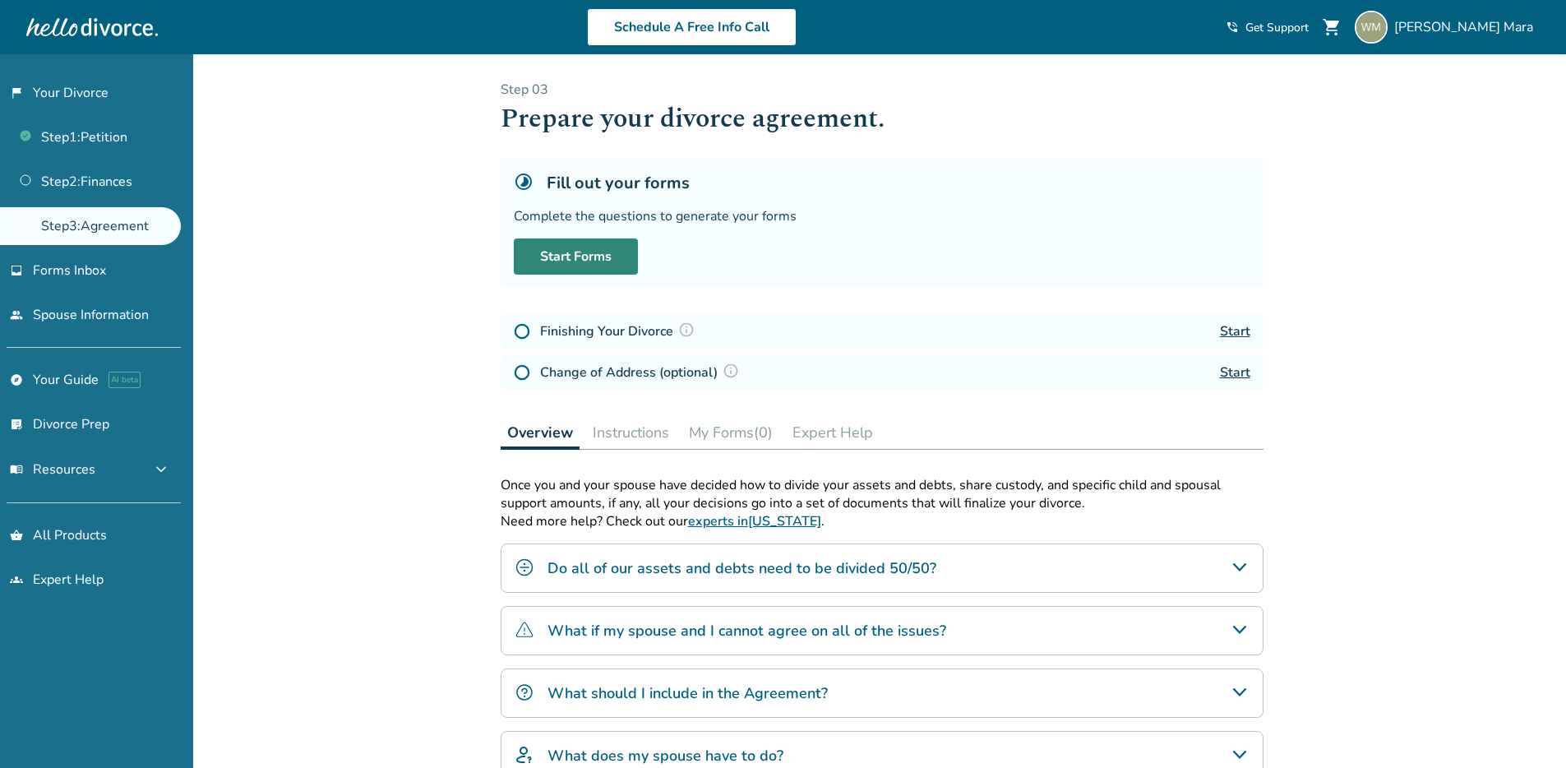
click at [552, 272] on link "Start Forms" at bounding box center [576, 256] width 124 height 36
